Goal: Transaction & Acquisition: Download file/media

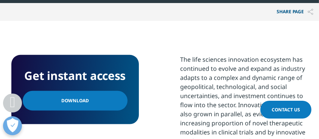
scroll to position [429, 0]
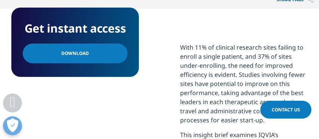
scroll to position [69, 127]
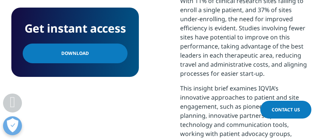
click at [57, 58] on link "Download" at bounding box center [75, 54] width 105 height 20
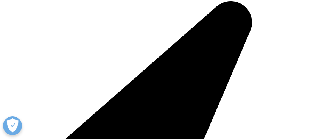
scroll to position [1160, 0]
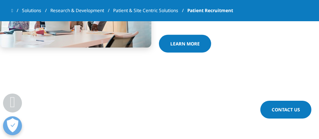
scroll to position [706, 0]
